Goal: Task Accomplishment & Management: Manage account settings

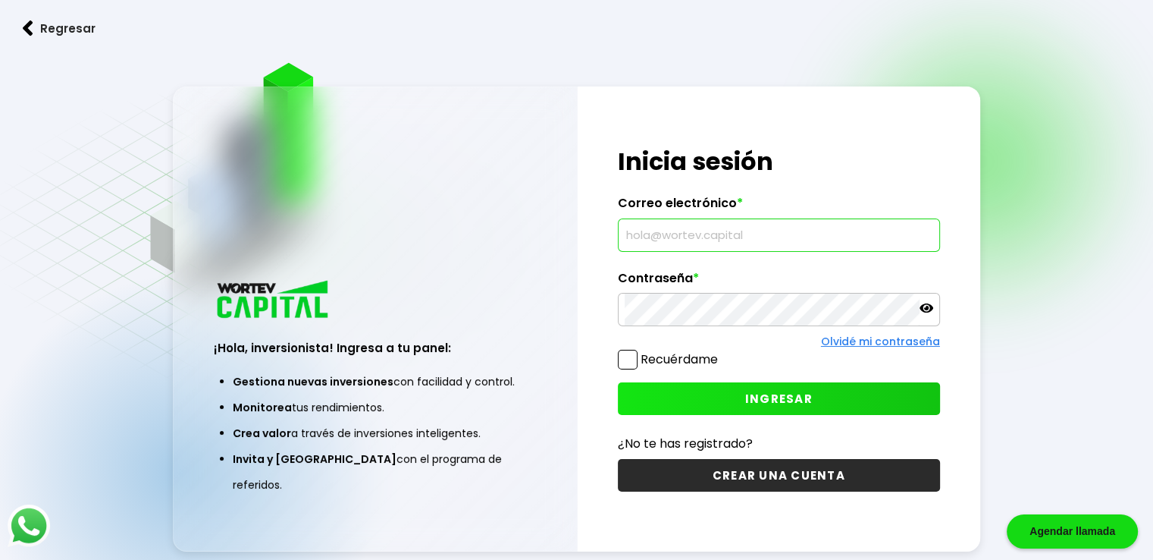
click at [722, 240] on input "text" at bounding box center [779, 235] width 309 height 32
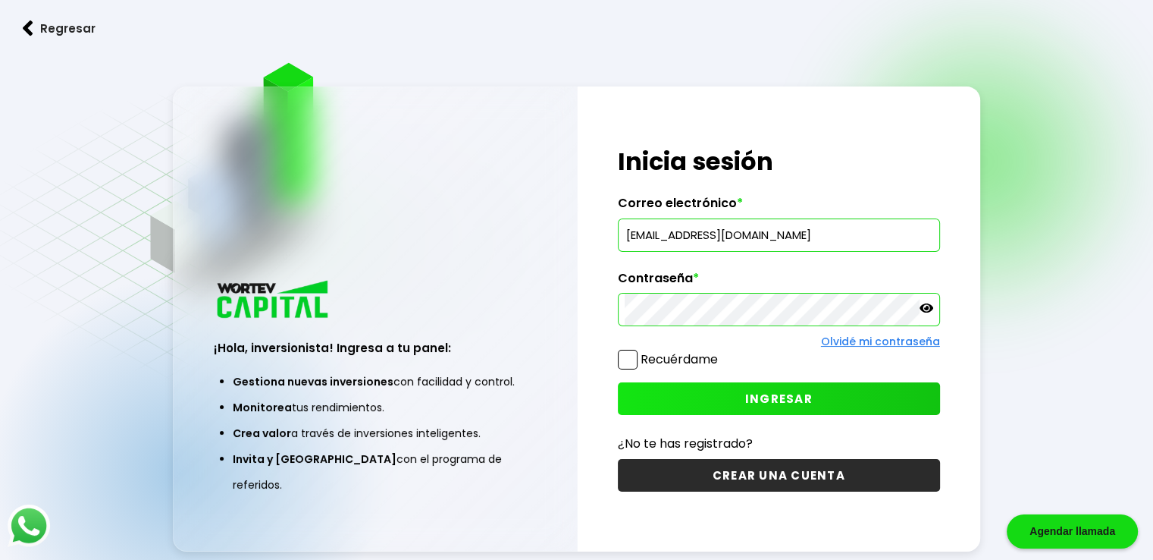
click at [692, 395] on button "INGRESAR" at bounding box center [779, 398] width 322 height 33
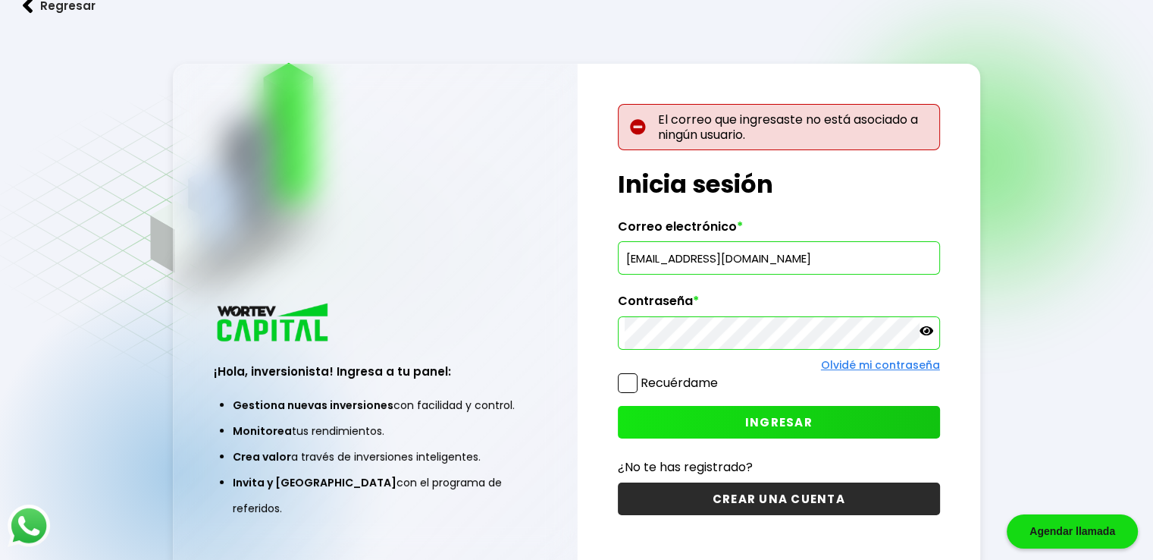
click at [806, 256] on input "[EMAIL_ADDRESS][DOMAIN_NAME]" at bounding box center [779, 258] width 309 height 32
type input "[EMAIL_ADDRESS][DOMAIN_NAME]"
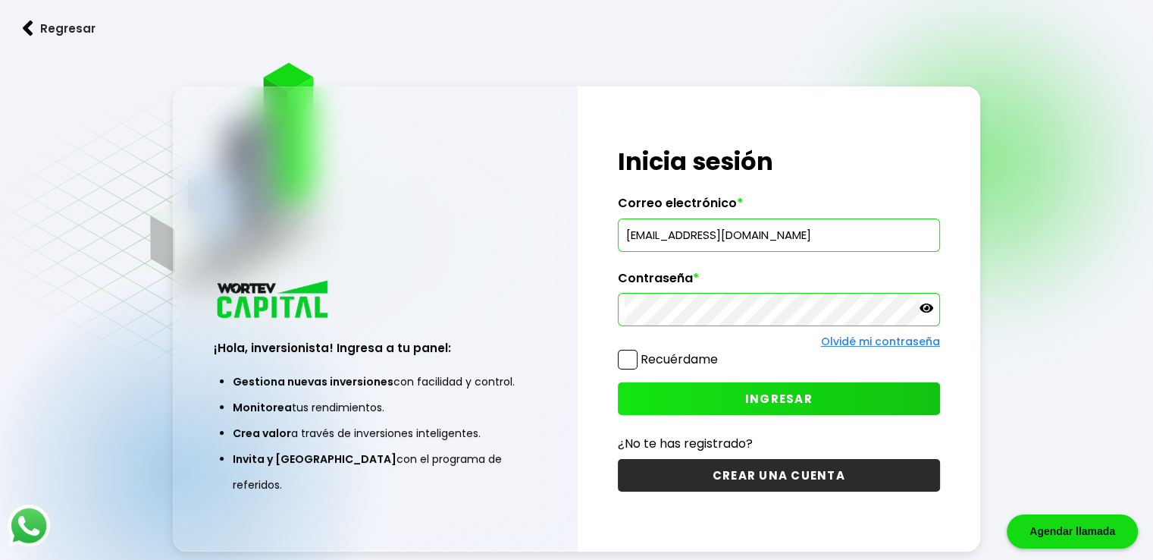
click at [725, 416] on div "¡Hola, inversionista! Ingresa tus credenciales para iniciar sesión Inicia sesió…" at bounding box center [779, 318] width 403 height 464
click at [732, 397] on button "INGRESAR" at bounding box center [779, 398] width 322 height 33
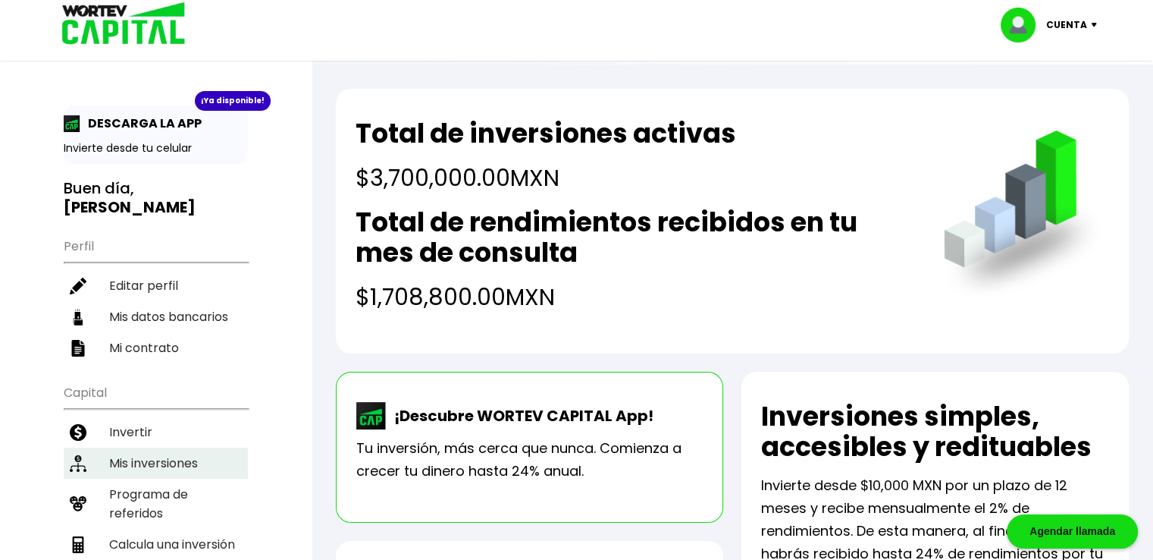
click at [162, 447] on li "Mis inversiones" at bounding box center [156, 462] width 184 height 31
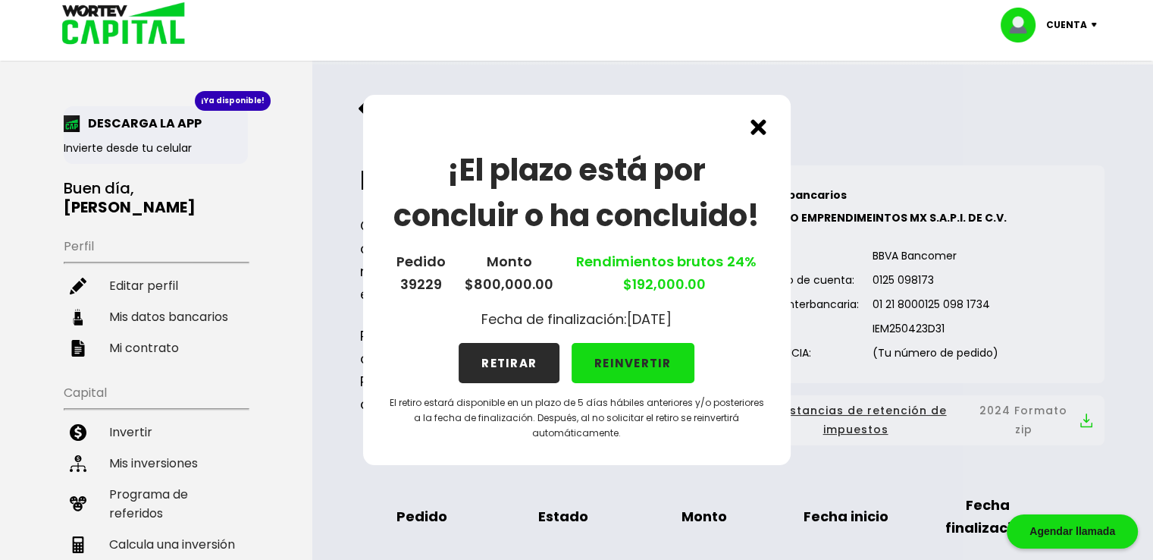
click at [761, 125] on img at bounding box center [759, 127] width 16 height 16
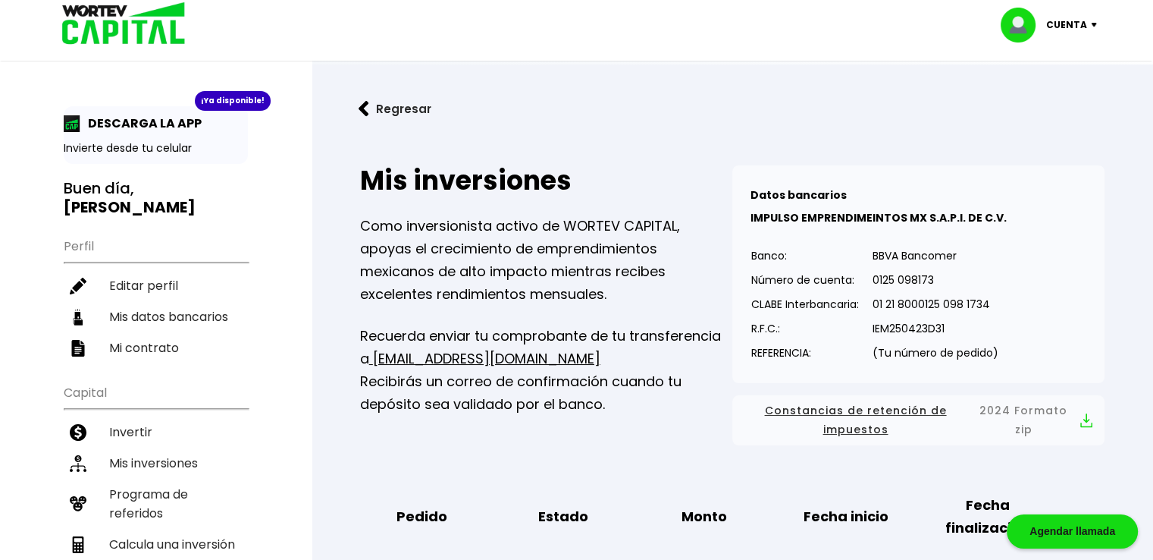
click at [1093, 23] on img at bounding box center [1097, 25] width 20 height 5
click at [1034, 99] on li "Cerrar sesión" at bounding box center [1050, 101] width 121 height 31
